Goal: Task Accomplishment & Management: Use online tool/utility

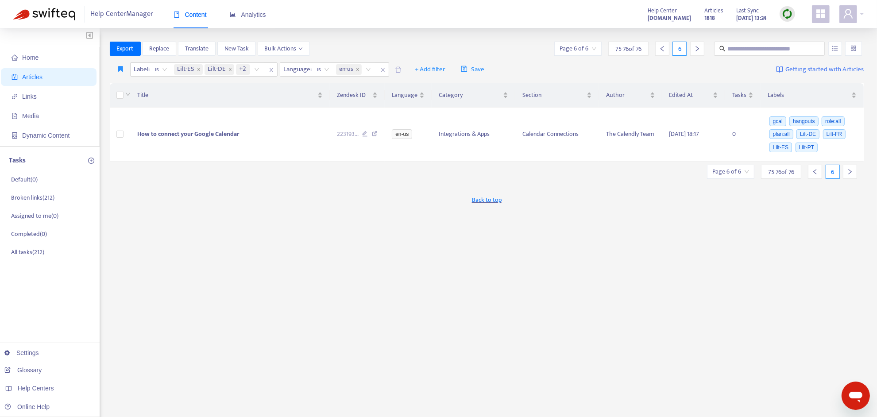
click at [791, 13] on img at bounding box center [787, 13] width 11 height 11
click at [795, 44] on link "Full Sync" at bounding box center [803, 46] width 32 height 10
click at [60, 11] on img at bounding box center [44, 14] width 62 height 12
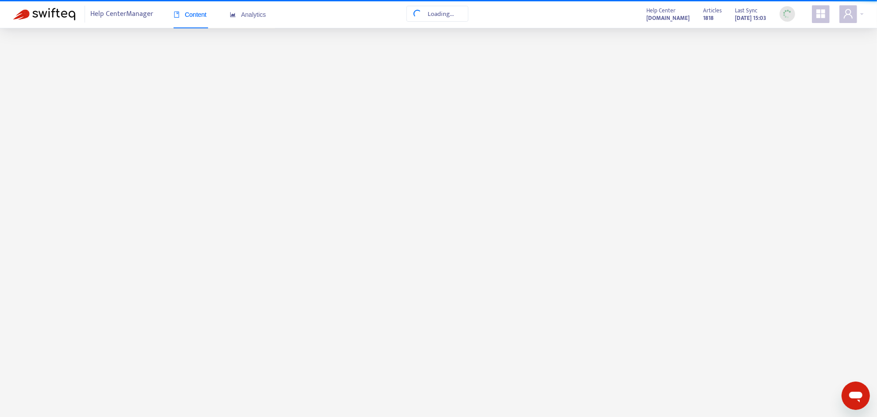
click at [60, 11] on img at bounding box center [44, 14] width 62 height 12
